Goal: Transaction & Acquisition: Purchase product/service

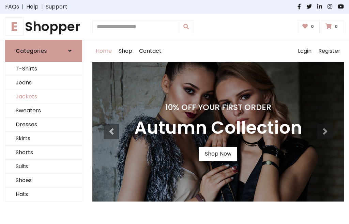
click at [44, 97] on link "Jackets" at bounding box center [43, 97] width 76 height 14
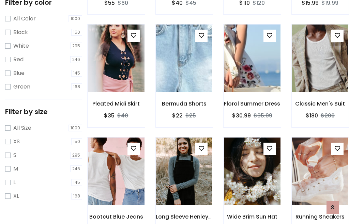
scroll to position [35, 0]
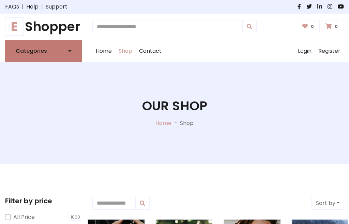
click at [44, 51] on h6 "Categories" at bounding box center [31, 51] width 31 height 6
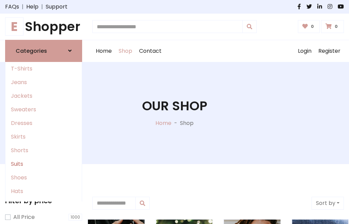
click at [44, 164] on link "Suits" at bounding box center [43, 165] width 76 height 14
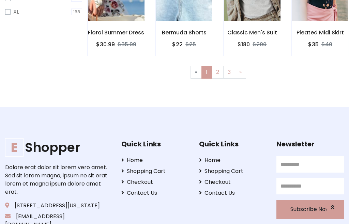
scroll to position [34, 0]
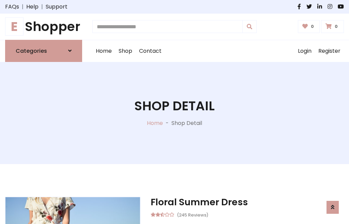
scroll to position [637, 0]
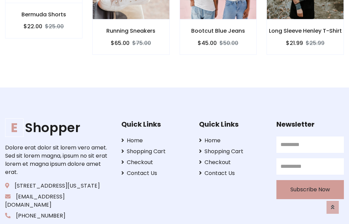
scroll to position [637, 0]
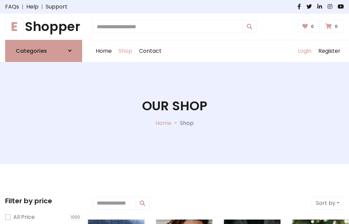
click at [305, 51] on link "Login" at bounding box center [305, 51] width 20 height 22
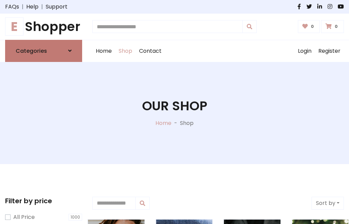
click at [70, 51] on icon at bounding box center [69, 50] width 3 height 5
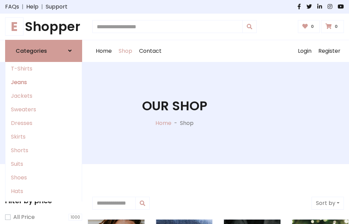
click at [44, 82] on link "Jeans" at bounding box center [43, 83] width 76 height 14
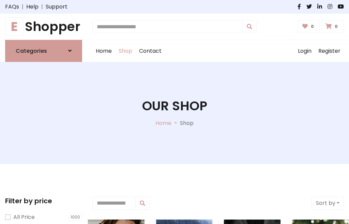
scroll to position [34, 0]
